Goal: Information Seeking & Learning: Learn about a topic

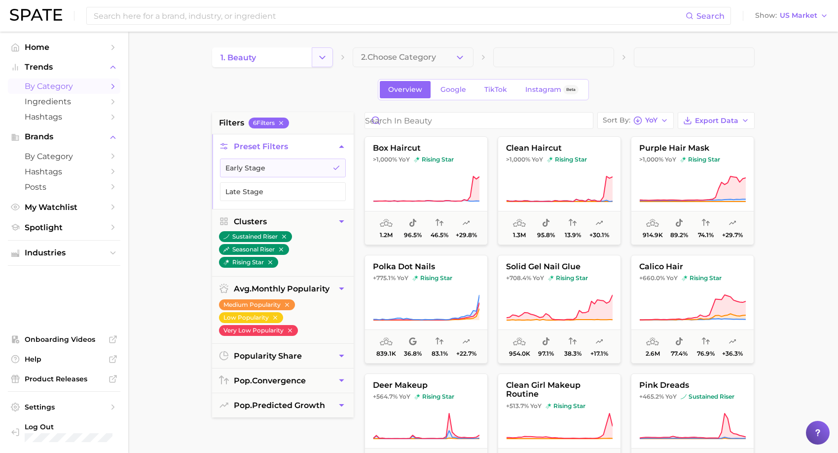
click at [320, 54] on icon "Change Category" at bounding box center [322, 57] width 10 height 10
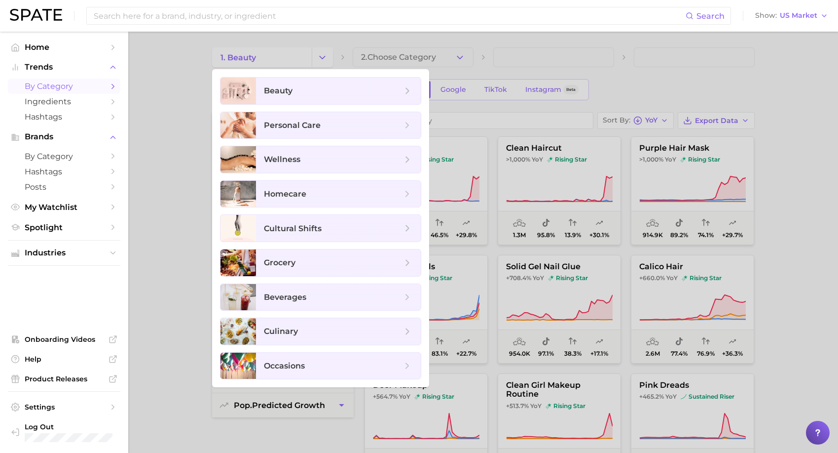
click at [384, 51] on div at bounding box center [419, 226] width 838 height 453
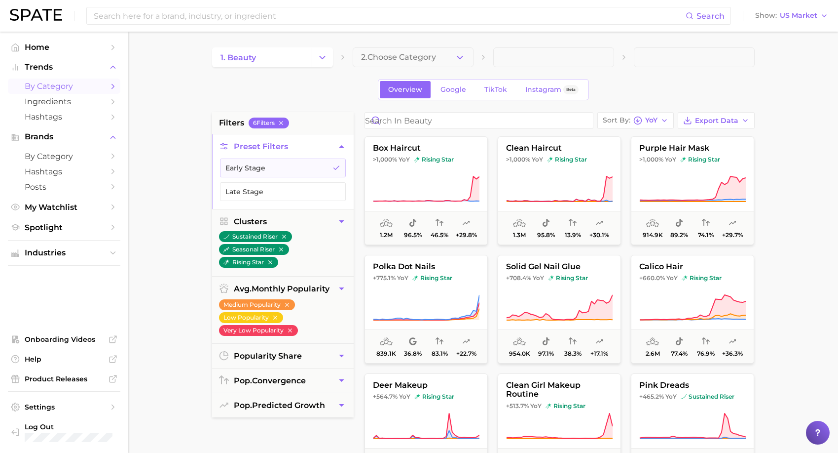
click at [391, 46] on main "1. beauty 2. Choose Category Overview Google TikTok Instagram Beta filters 6 Fi…" at bounding box center [483, 406] width 710 height 749
click at [421, 52] on button "2. Choose Category" at bounding box center [413, 57] width 121 height 20
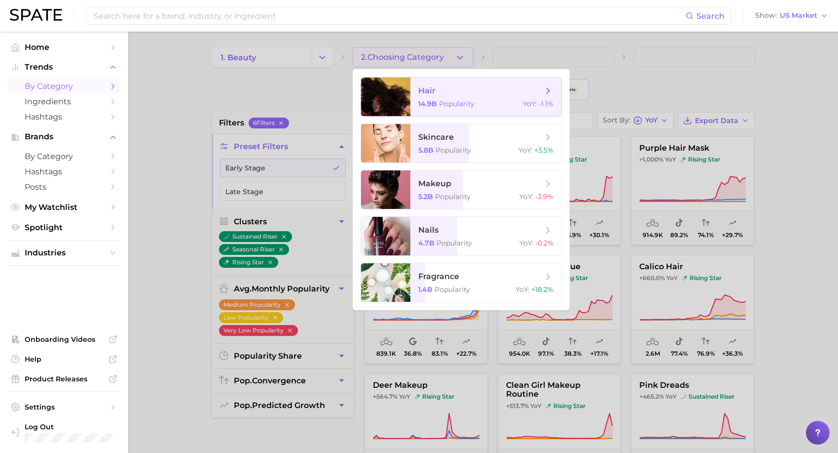
click at [451, 99] on span "Popularity" at bounding box center [457, 103] width 36 height 9
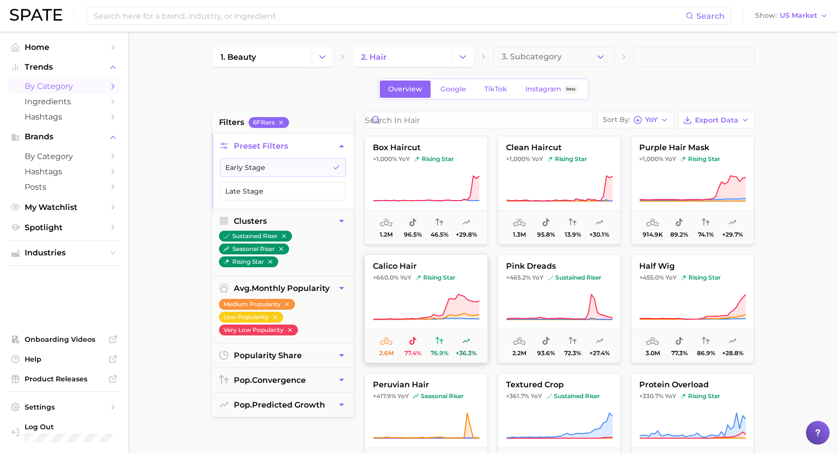
click at [466, 269] on span "calico hair" at bounding box center [426, 266] width 122 height 9
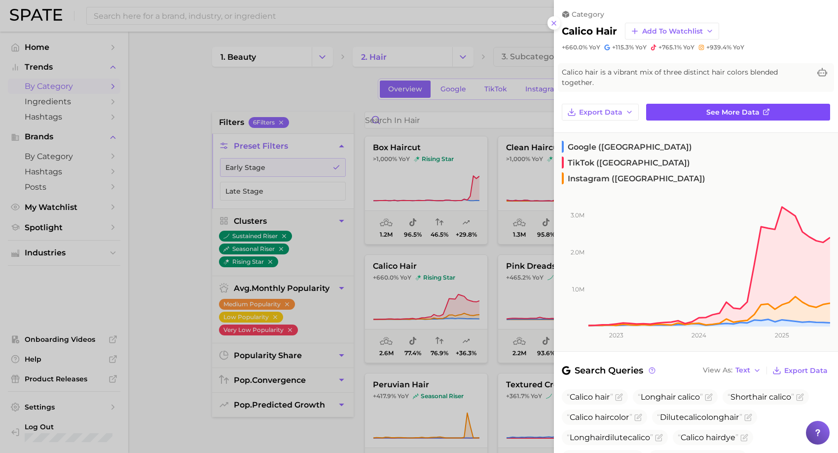
click at [757, 108] on span "See more data" at bounding box center [733, 112] width 53 height 8
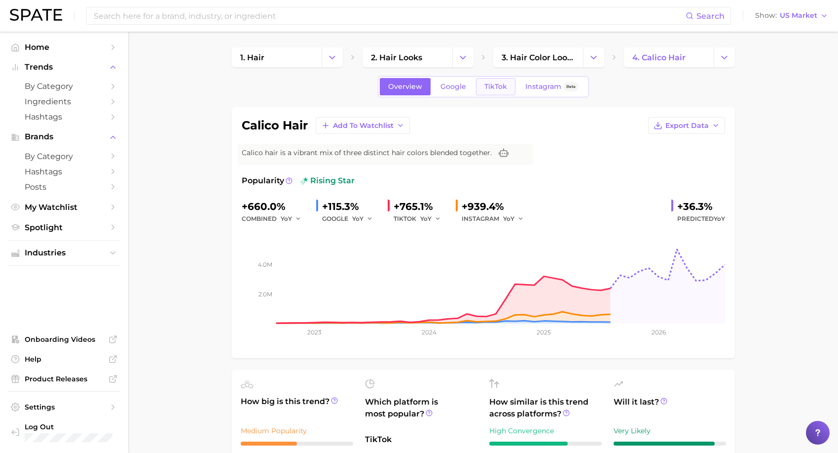
click at [510, 84] on link "TikTok" at bounding box center [495, 86] width 39 height 17
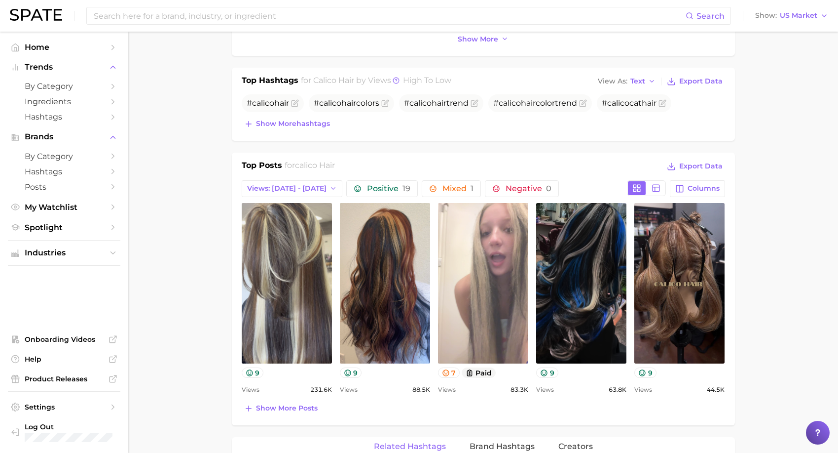
scroll to position [371, 0]
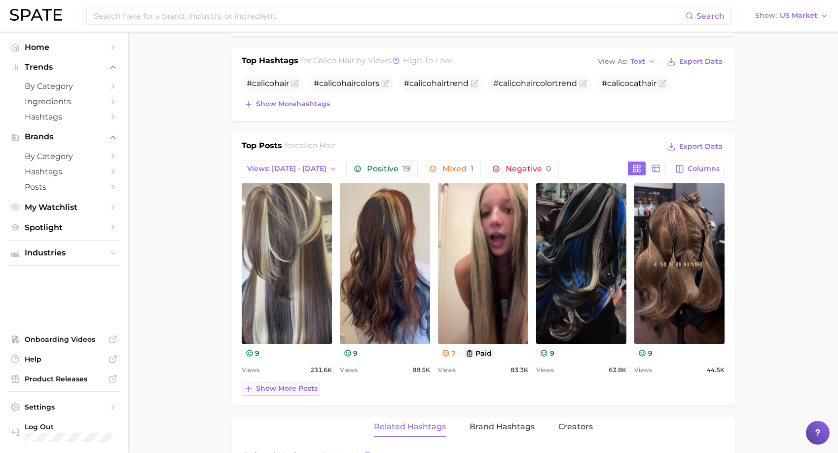
click at [297, 393] on button "Show more posts" at bounding box center [281, 388] width 78 height 14
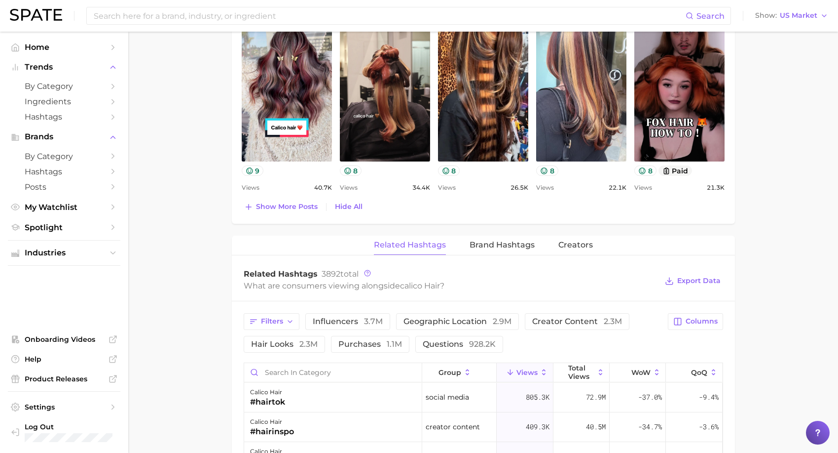
scroll to position [778, 0]
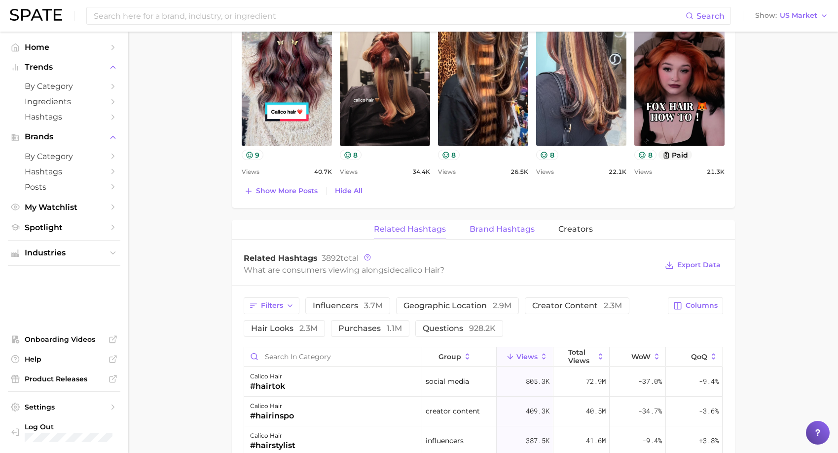
click at [499, 232] on span "Brand Hashtags" at bounding box center [502, 229] width 65 height 9
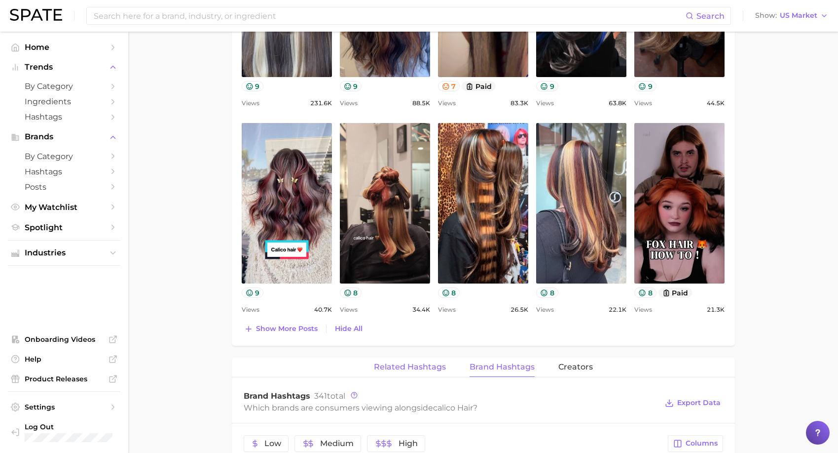
scroll to position [639, 0]
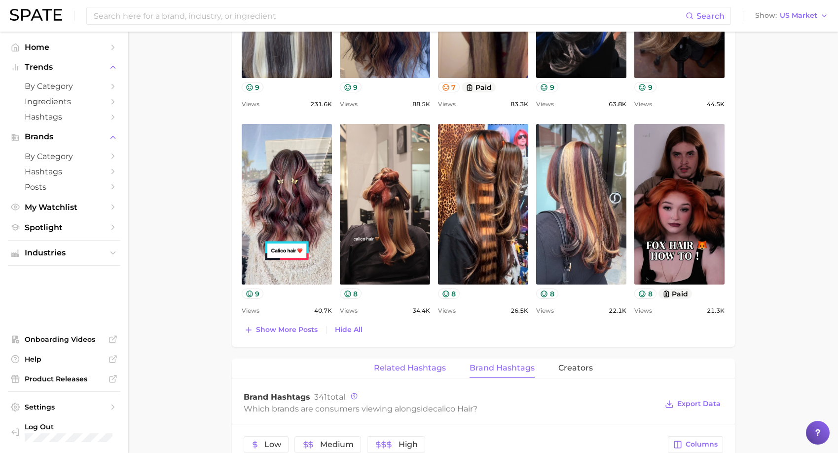
click at [423, 367] on span "Related Hashtags" at bounding box center [410, 367] width 72 height 9
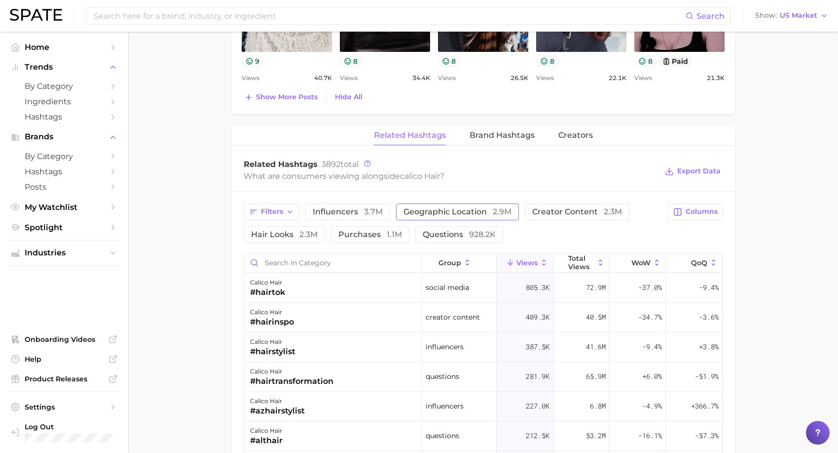
scroll to position [0, 0]
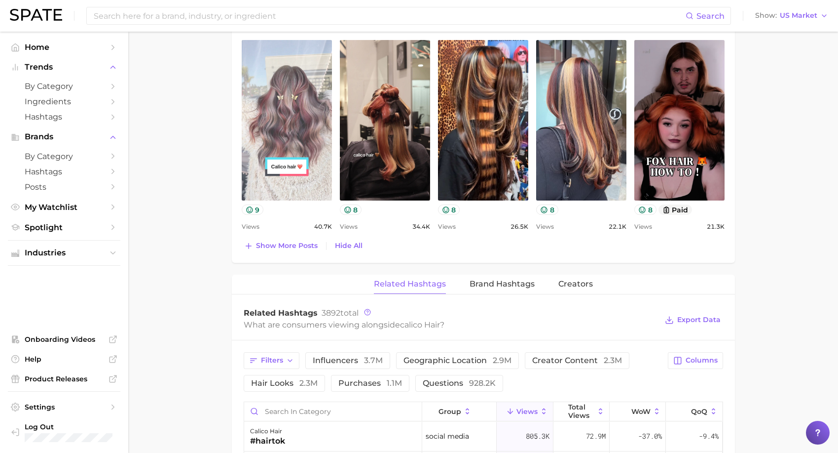
click at [288, 151] on link "view post on TikTok" at bounding box center [287, 120] width 90 height 160
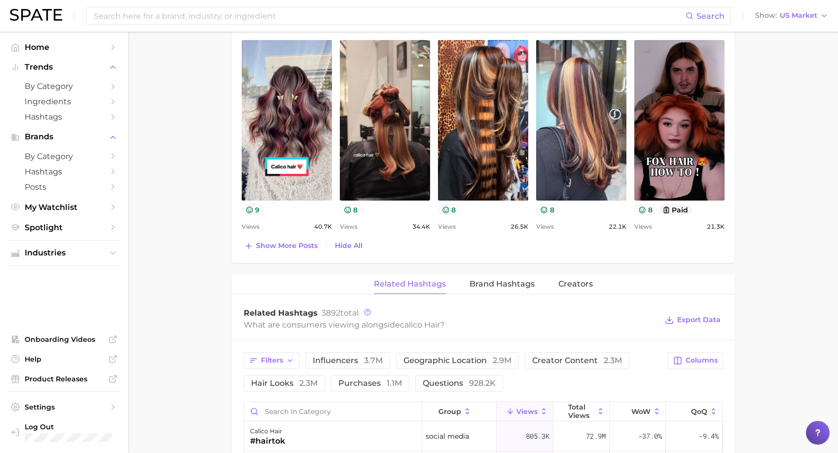
click at [731, 103] on div "Top Posts for calico hair Export Data Views: [DATE] - [DATE] Positive 19 Mixed …" at bounding box center [483, 22] width 503 height 479
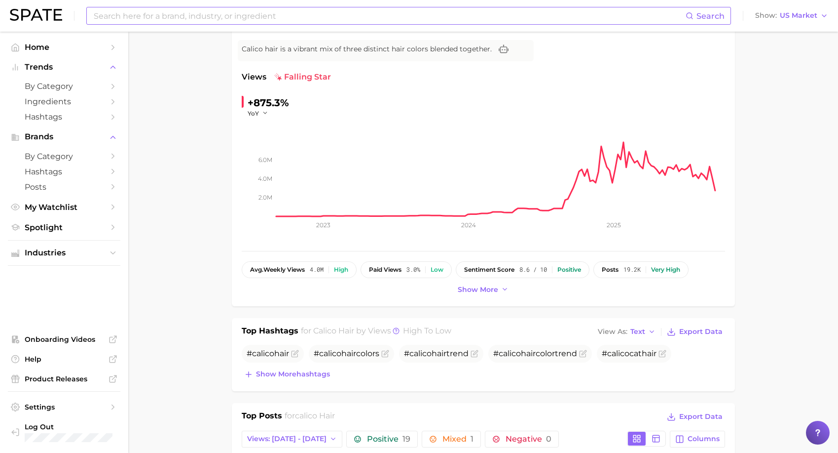
scroll to position [103, 0]
click at [238, 13] on input at bounding box center [389, 15] width 593 height 17
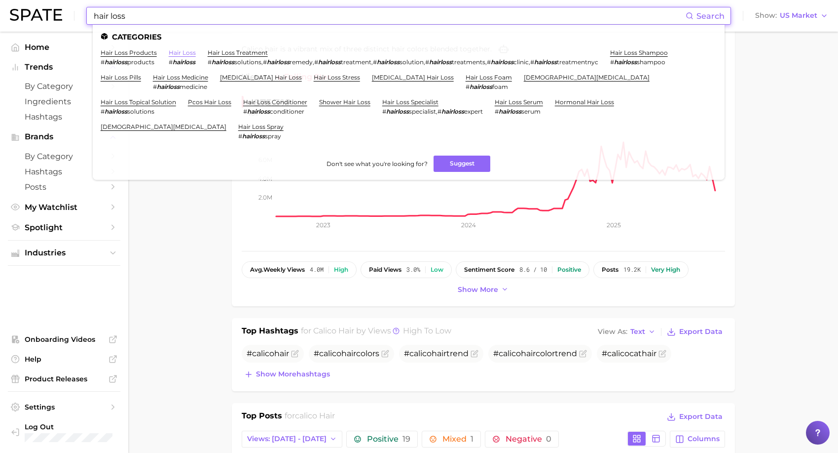
type input "hair loss"
click at [182, 51] on link "hair loss" at bounding box center [182, 52] width 27 height 7
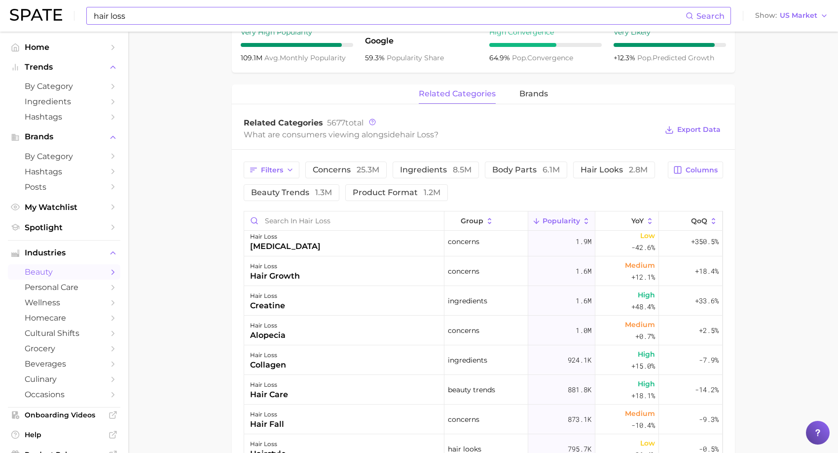
scroll to position [185, 0]
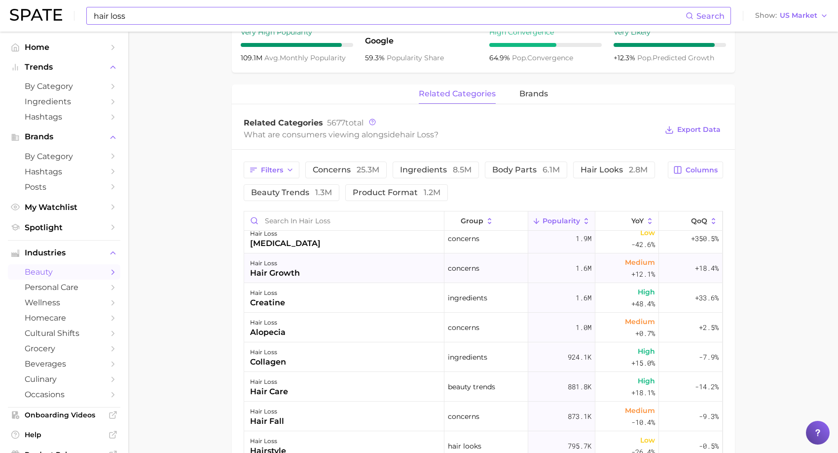
click at [345, 266] on div "hair loss hair growth" at bounding box center [344, 268] width 200 height 30
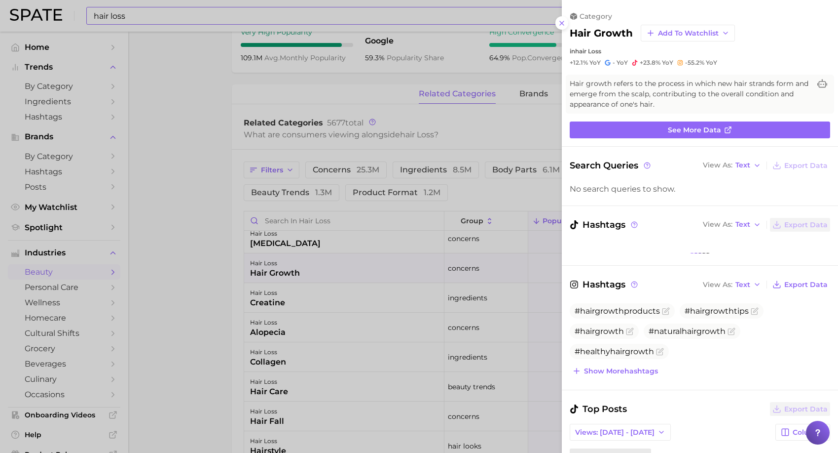
click at [193, 293] on div at bounding box center [419, 226] width 838 height 453
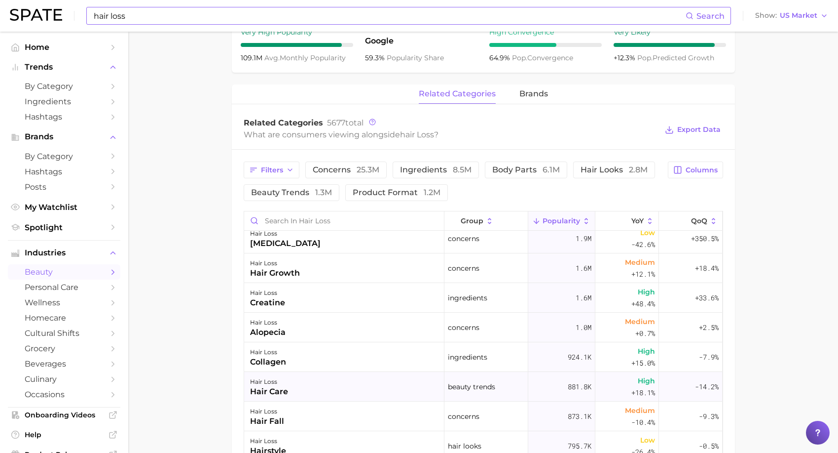
click at [636, 386] on span "High +18.1%" at bounding box center [644, 387] width 24 height 24
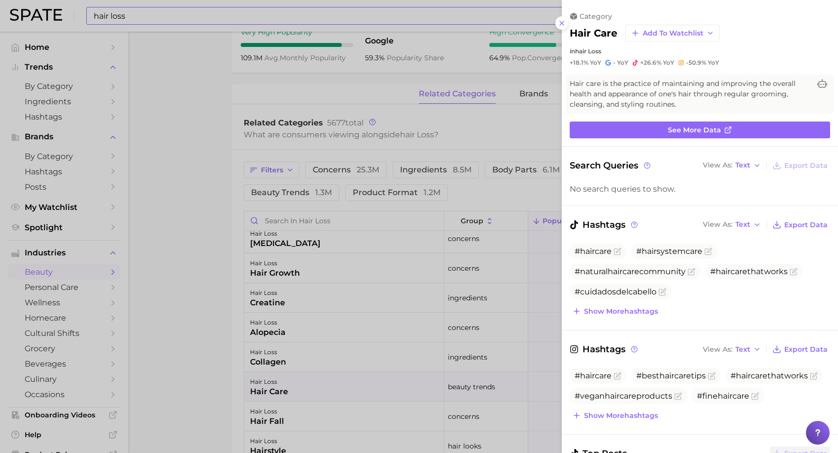
click at [549, 311] on div at bounding box center [419, 226] width 838 height 453
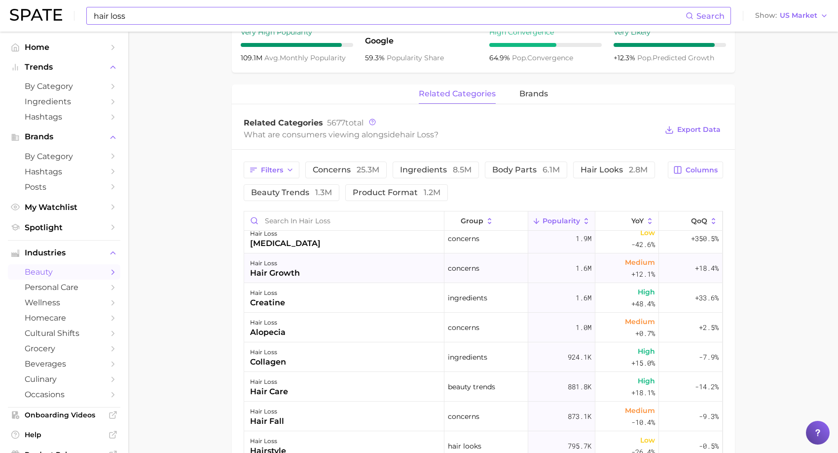
click at [439, 267] on div "hair loss hair growth" at bounding box center [344, 268] width 200 height 30
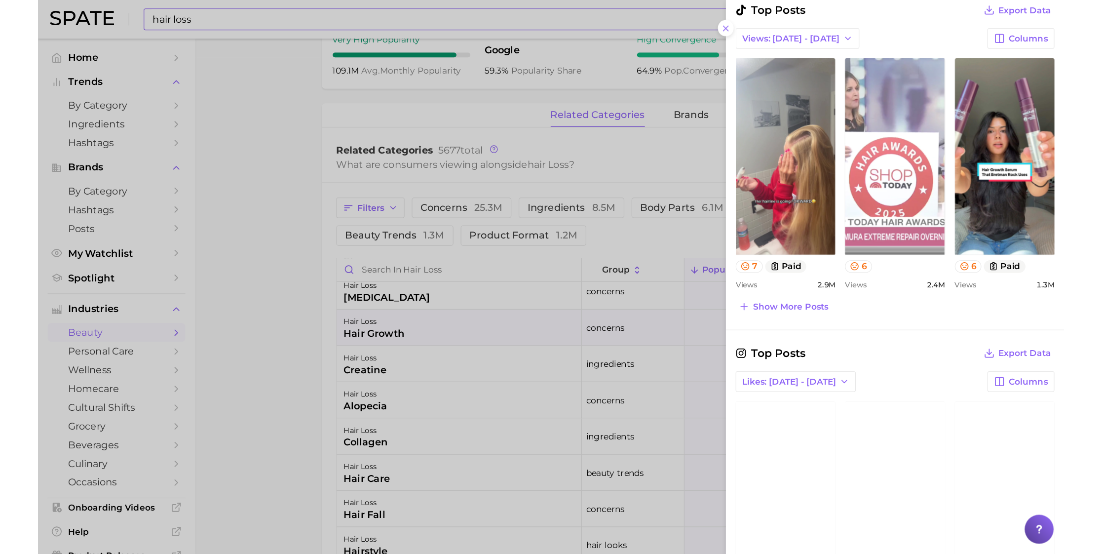
scroll to position [538, 0]
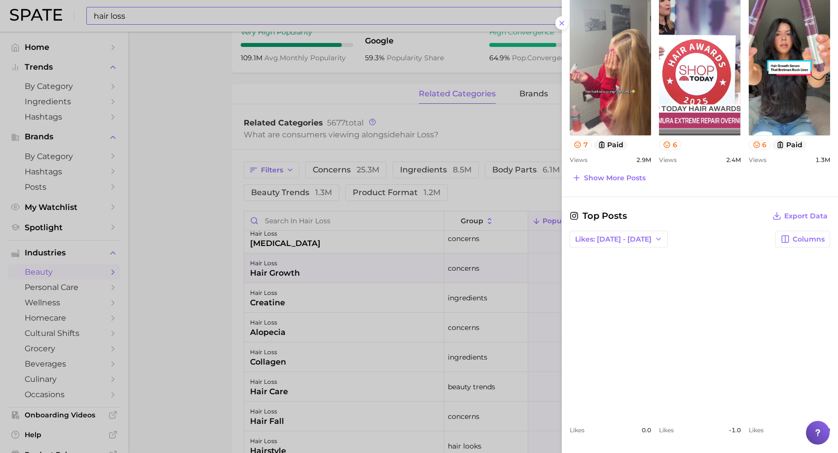
click at [489, 200] on div at bounding box center [419, 226] width 838 height 453
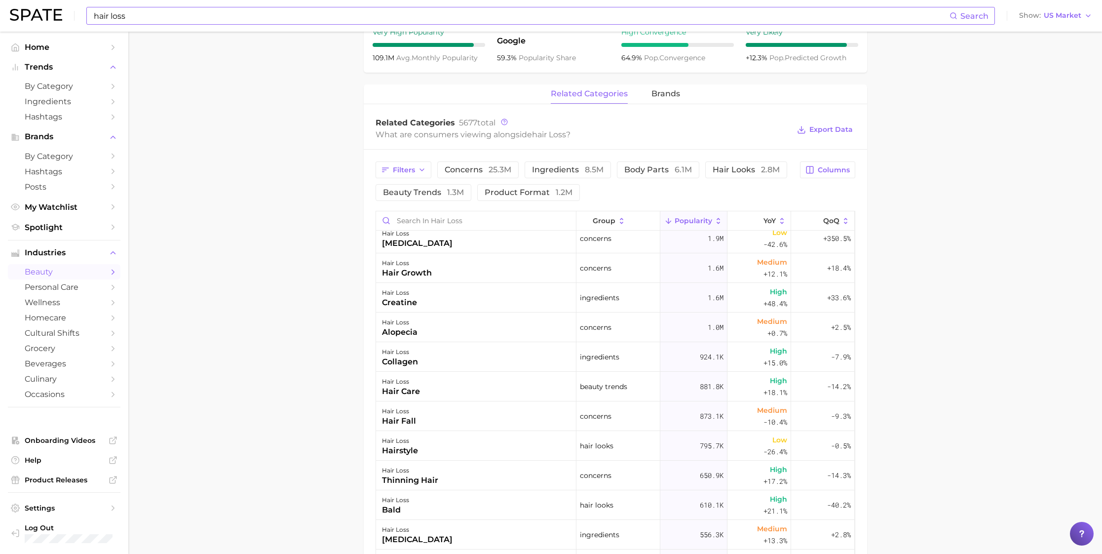
scroll to position [185, 0]
